Goal: Navigation & Orientation: Find specific page/section

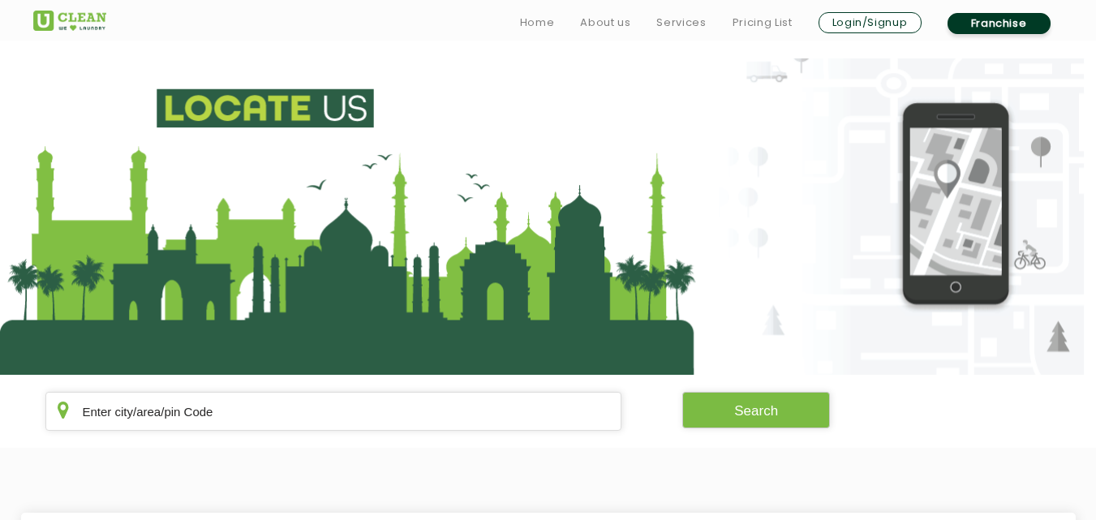
scroll to position [222, 0]
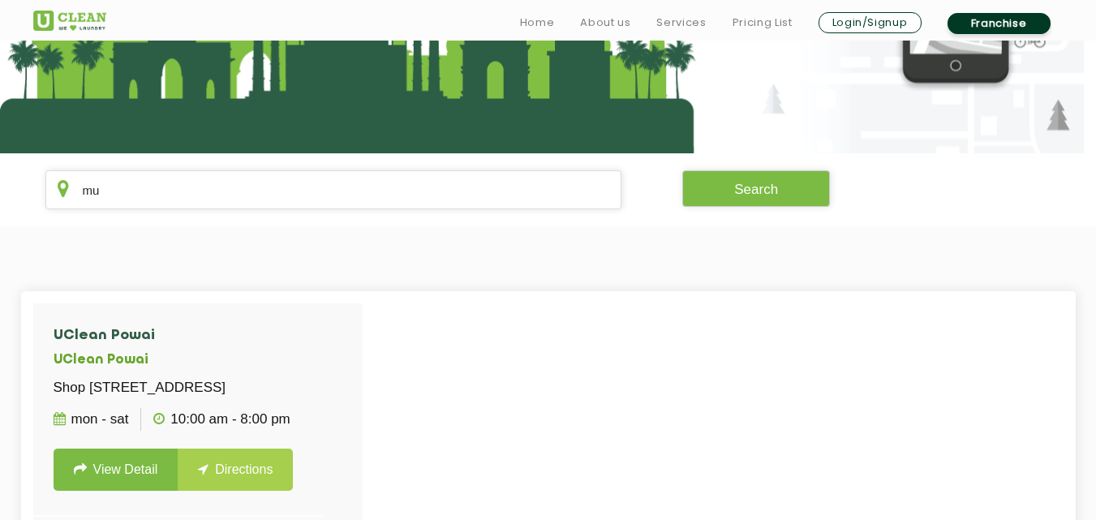
type input "m"
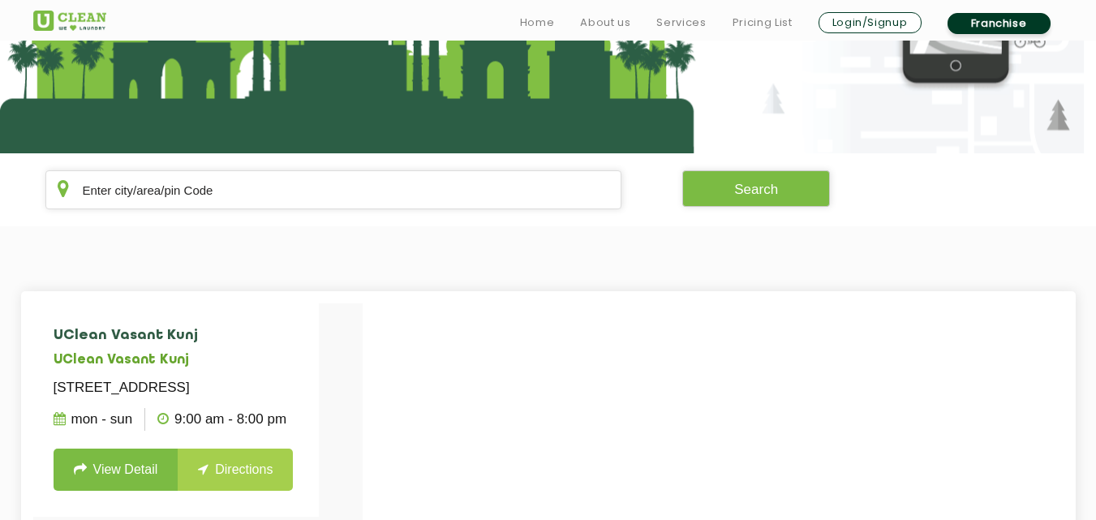
click at [427, 219] on section "Search" at bounding box center [548, 189] width 1096 height 73
click at [430, 198] on input "text" at bounding box center [333, 189] width 577 height 39
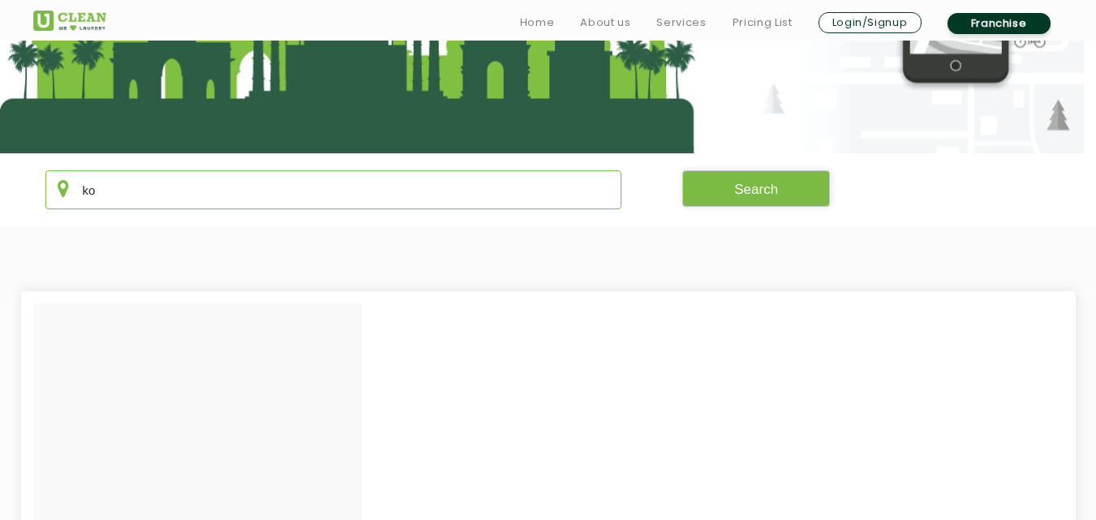
type input "k"
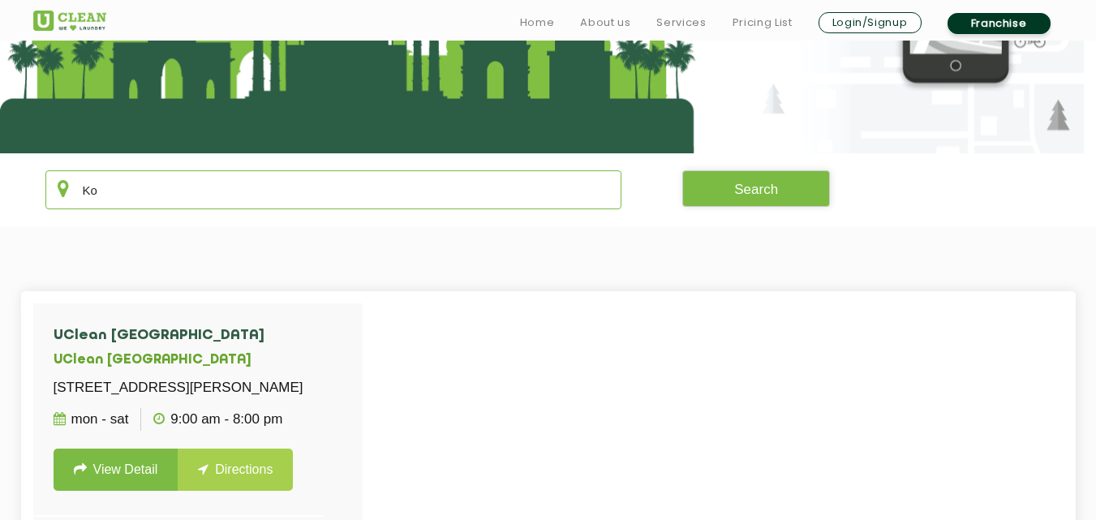
type input "K"
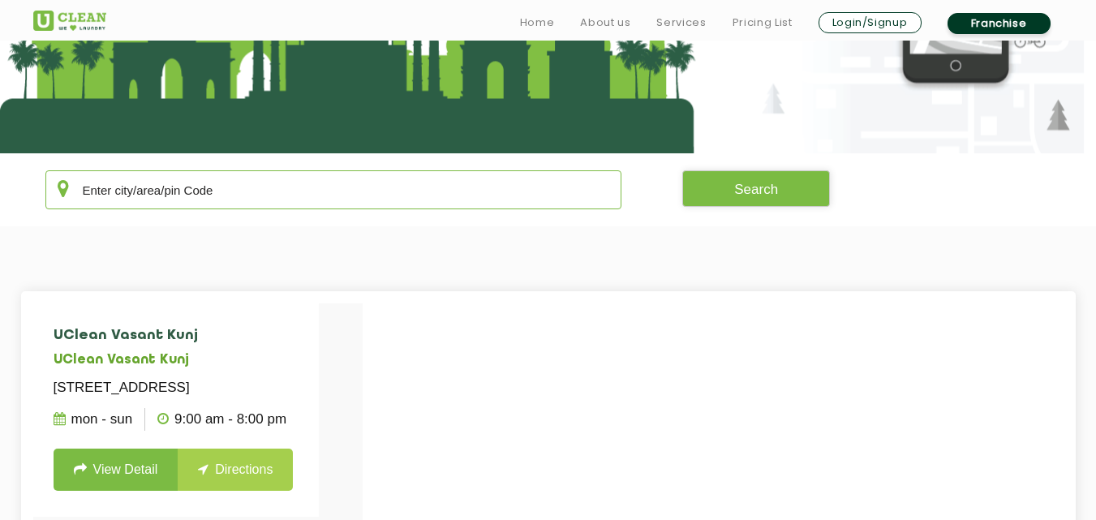
type input "k"
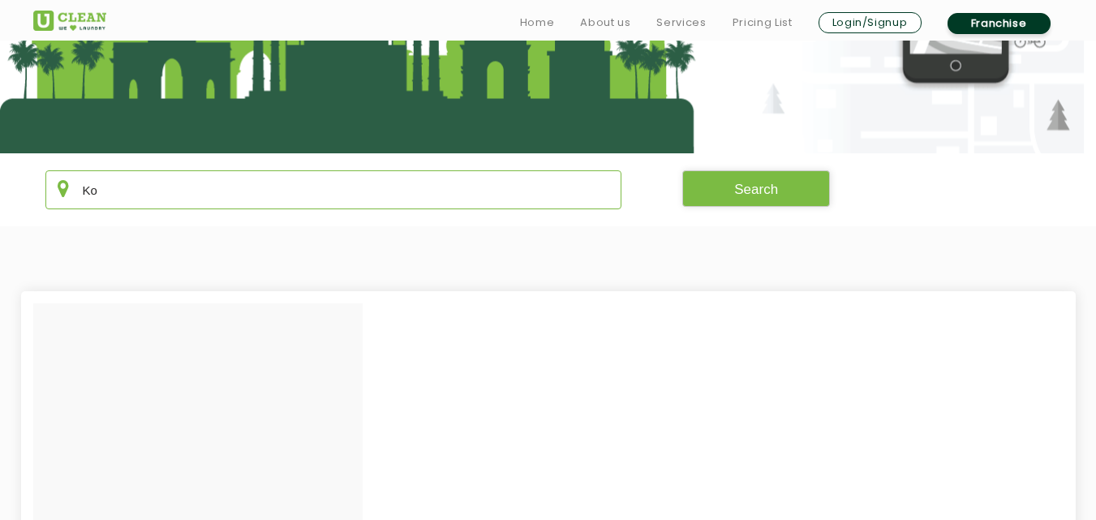
type input "K"
type input "k"
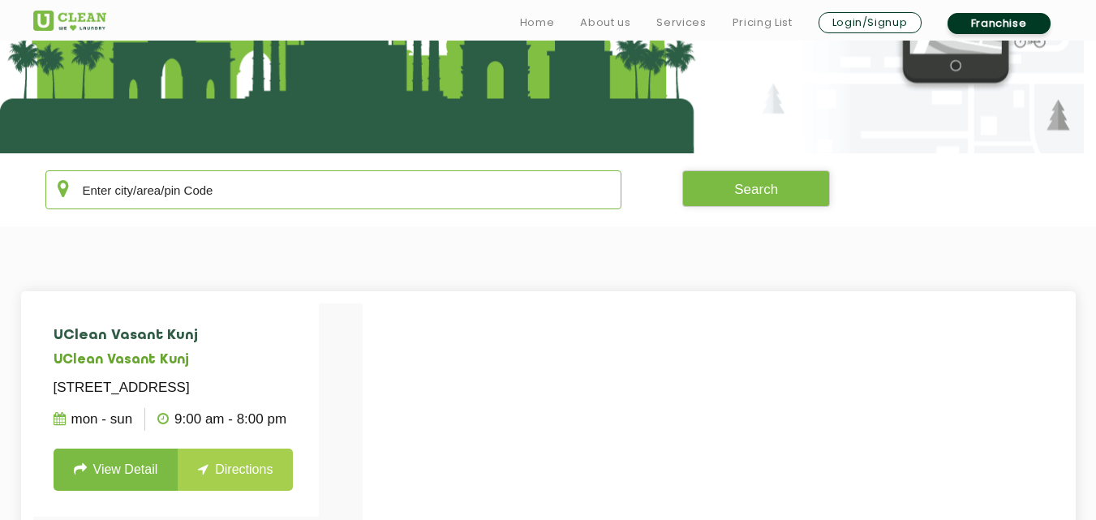
type input "K"
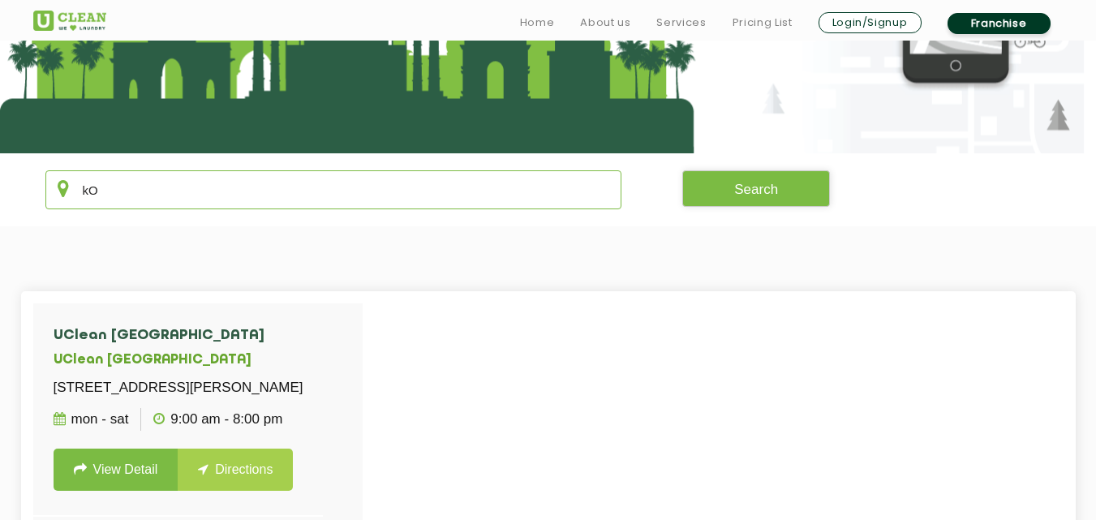
type input "k"
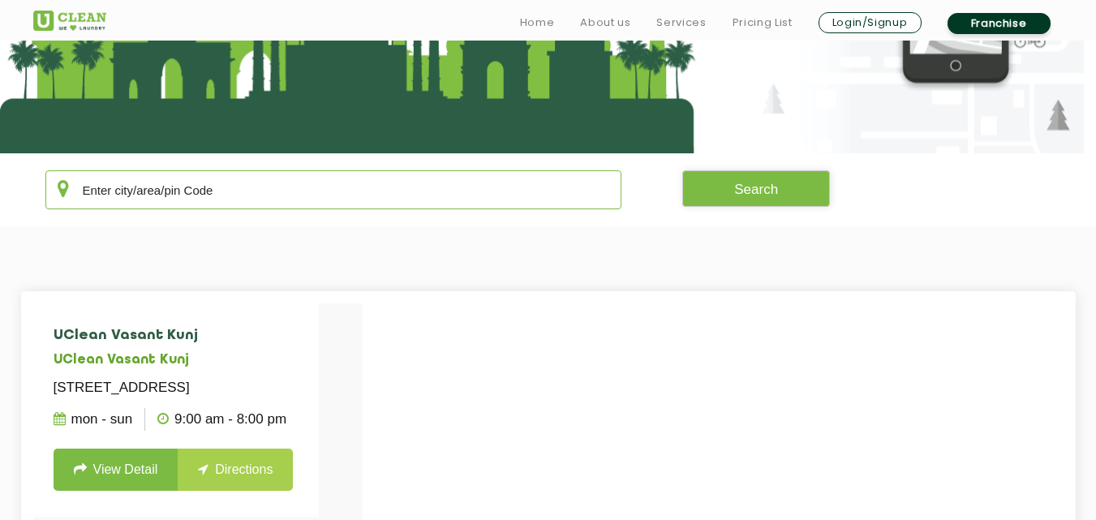
type input "k"
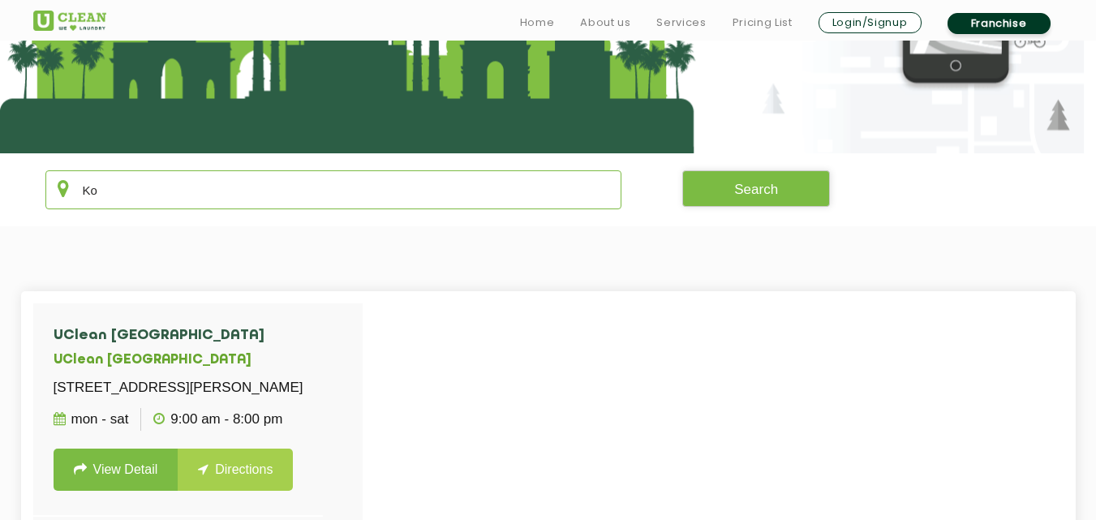
type input "K"
type input "k"
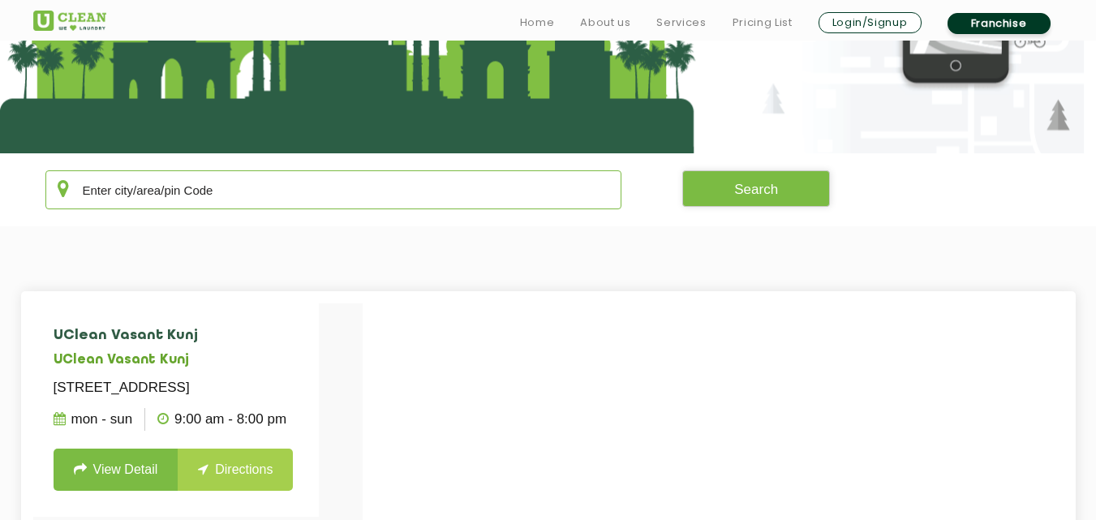
click at [336, 199] on input "text" at bounding box center [333, 189] width 577 height 39
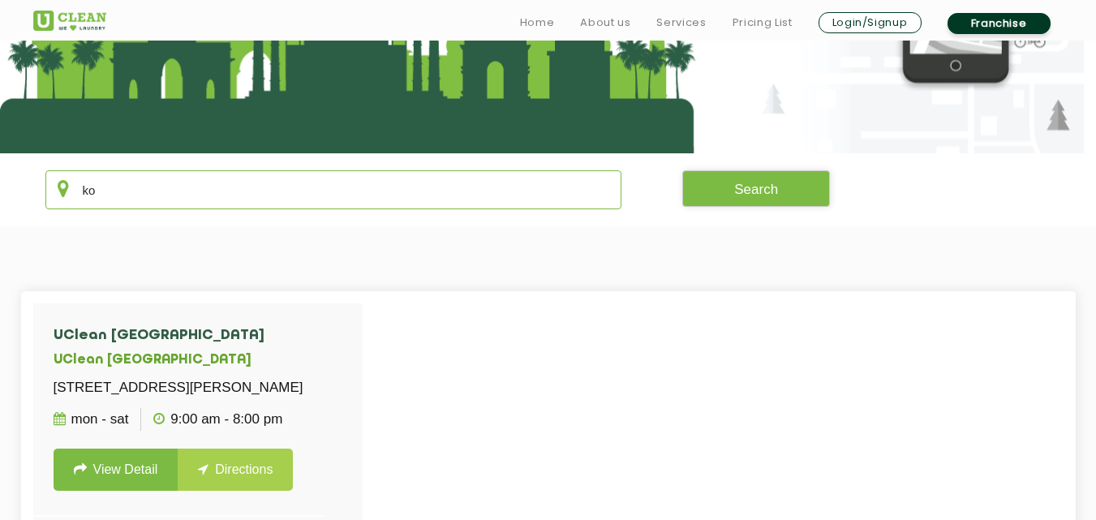
type input "k"
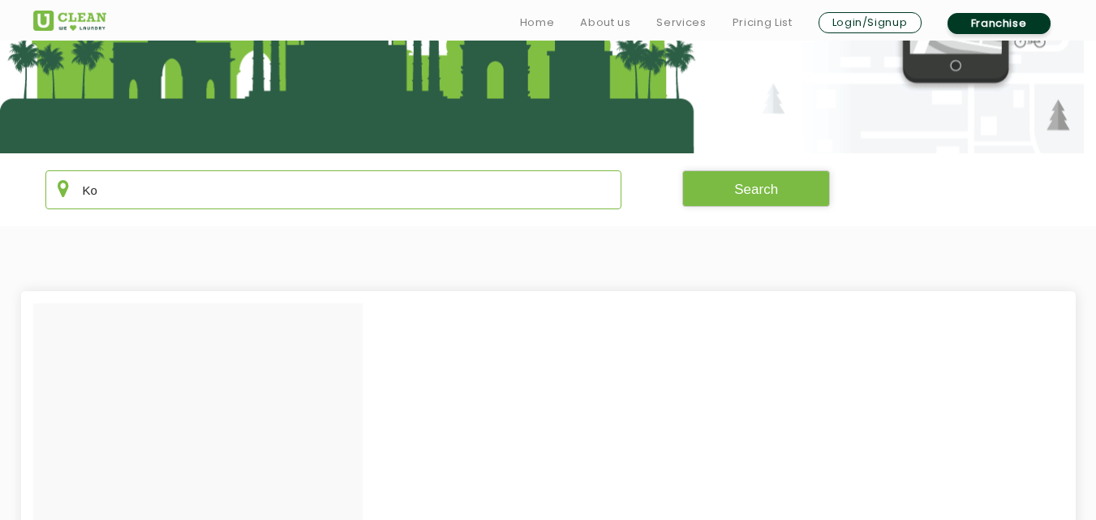
type input "K"
